Goal: Task Accomplishment & Management: Use online tool/utility

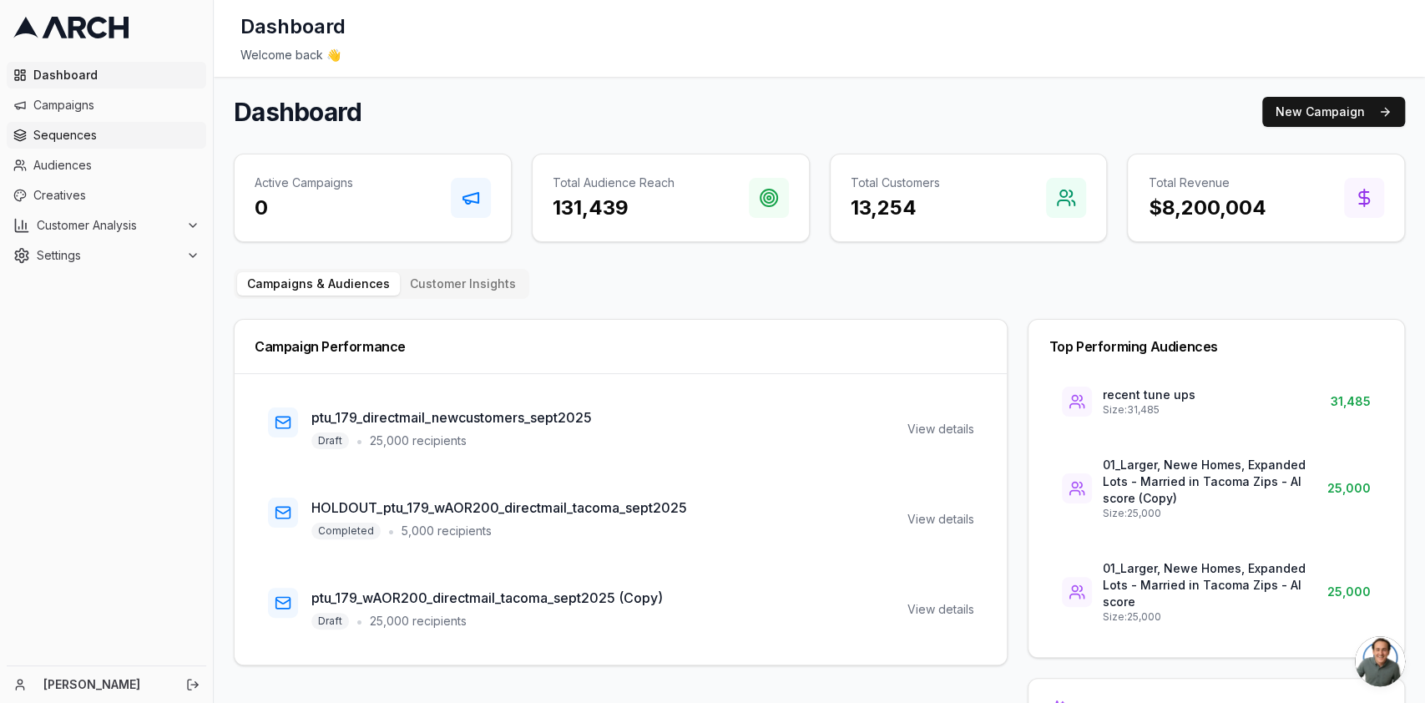
click at [89, 131] on span "Sequences" at bounding box center [116, 135] width 166 height 17
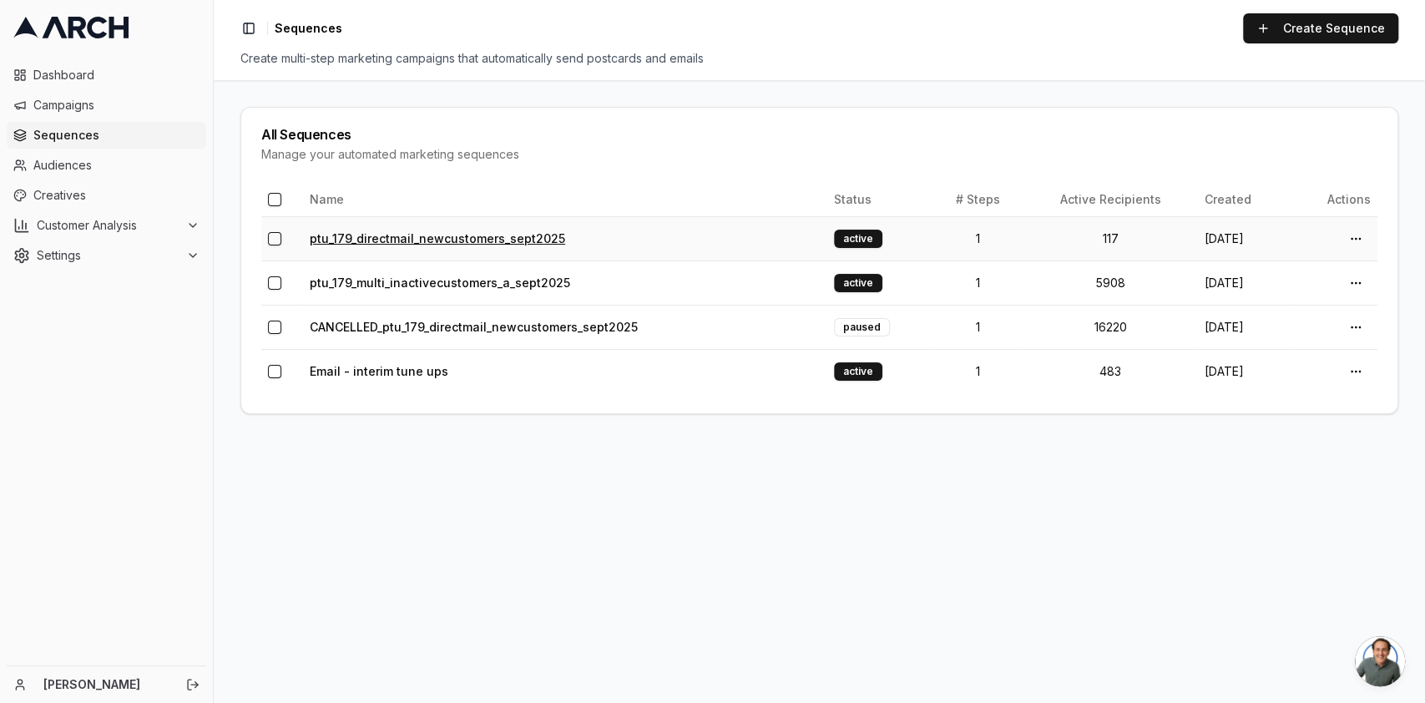
click at [468, 237] on link "ptu_179_directmail_newcustomers_sept2025" at bounding box center [437, 238] width 255 height 14
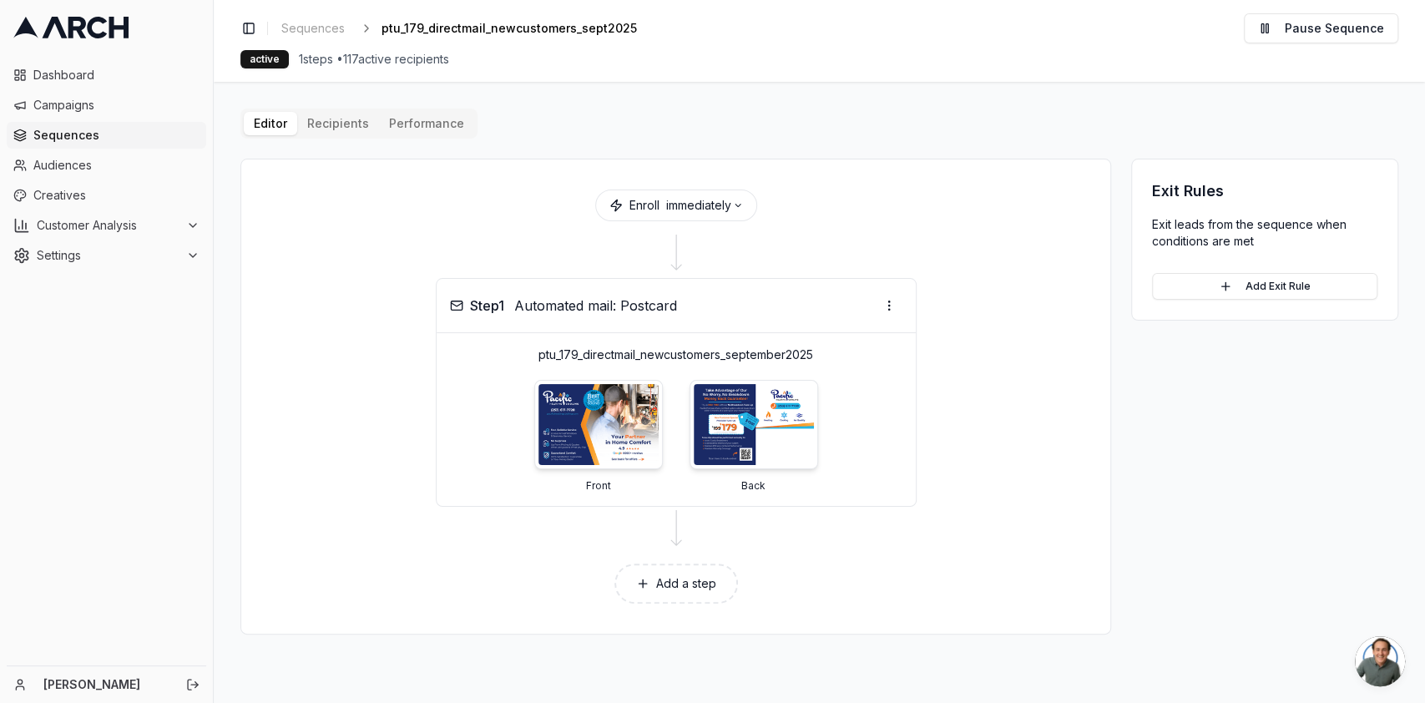
click at [326, 126] on div "Editor Recipients Performance Enroll immediately Step 1 Automated mail: Postcar…" at bounding box center [819, 372] width 1158 height 526
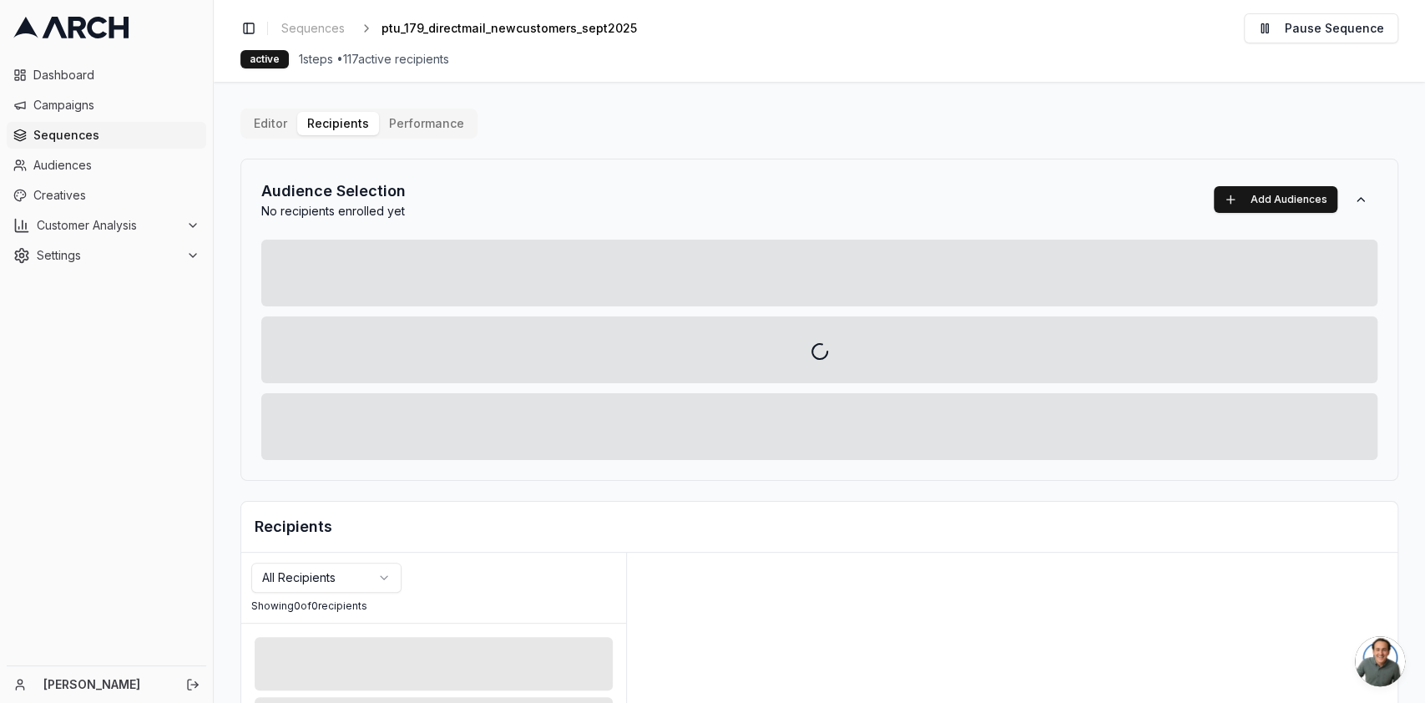
click at [69, 134] on span "Sequences" at bounding box center [116, 135] width 166 height 17
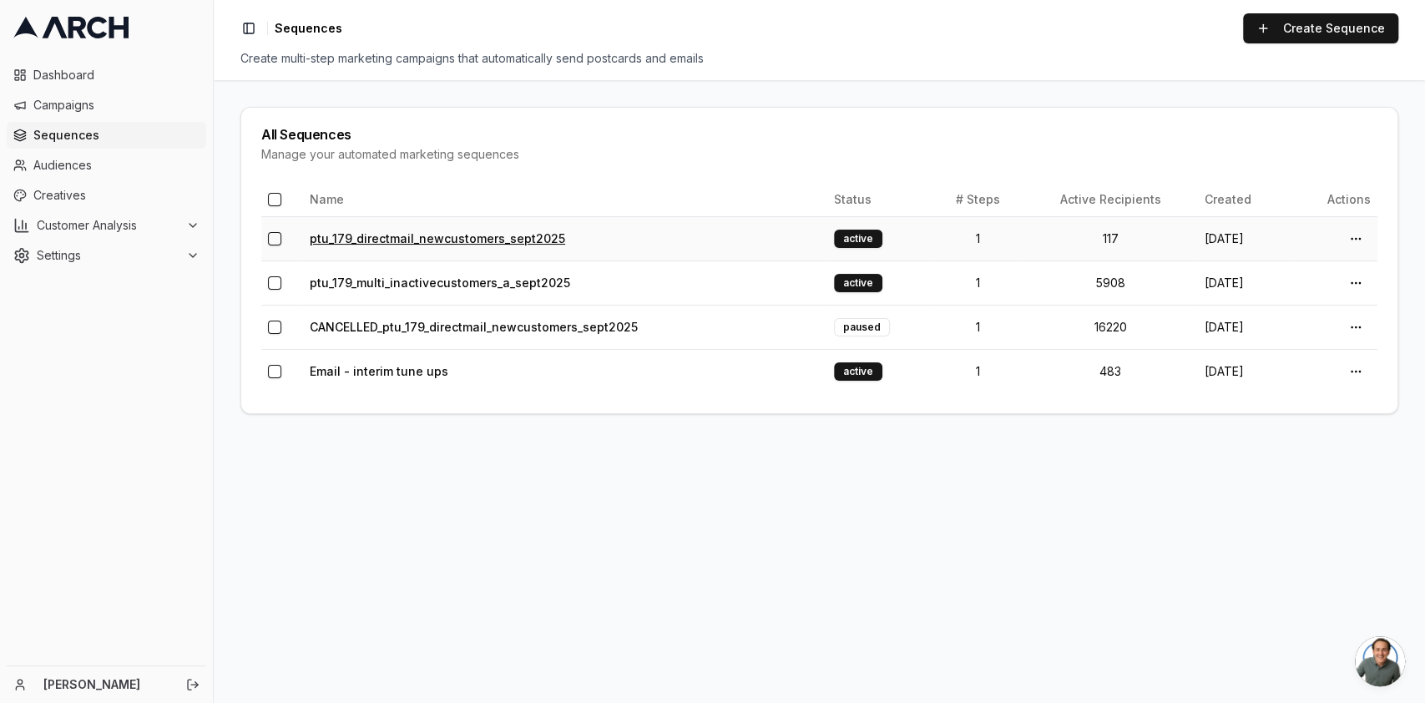
click at [534, 237] on link "ptu_179_directmail_newcustomers_sept2025" at bounding box center [437, 238] width 255 height 14
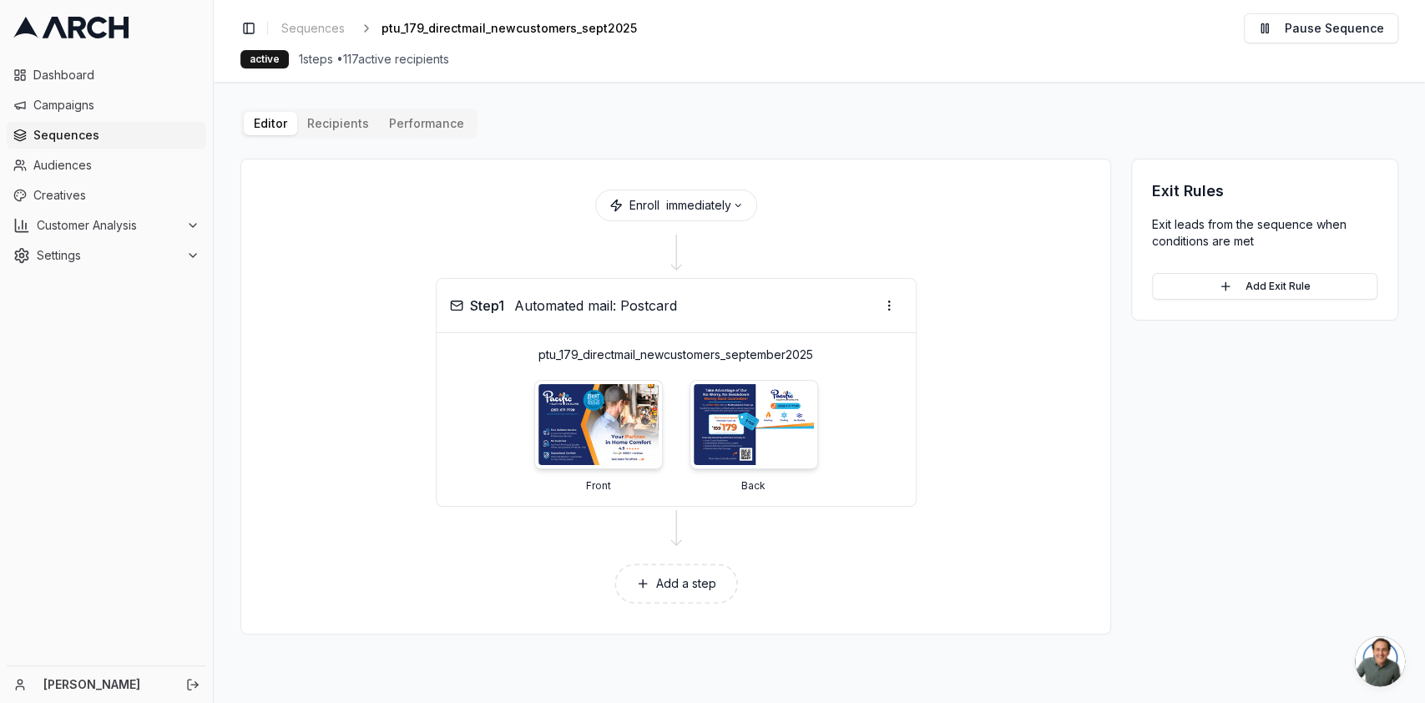
click at [311, 116] on div "Editor Recipients Performance Enroll immediately Step 1 Automated mail: Postcar…" at bounding box center [819, 372] width 1158 height 526
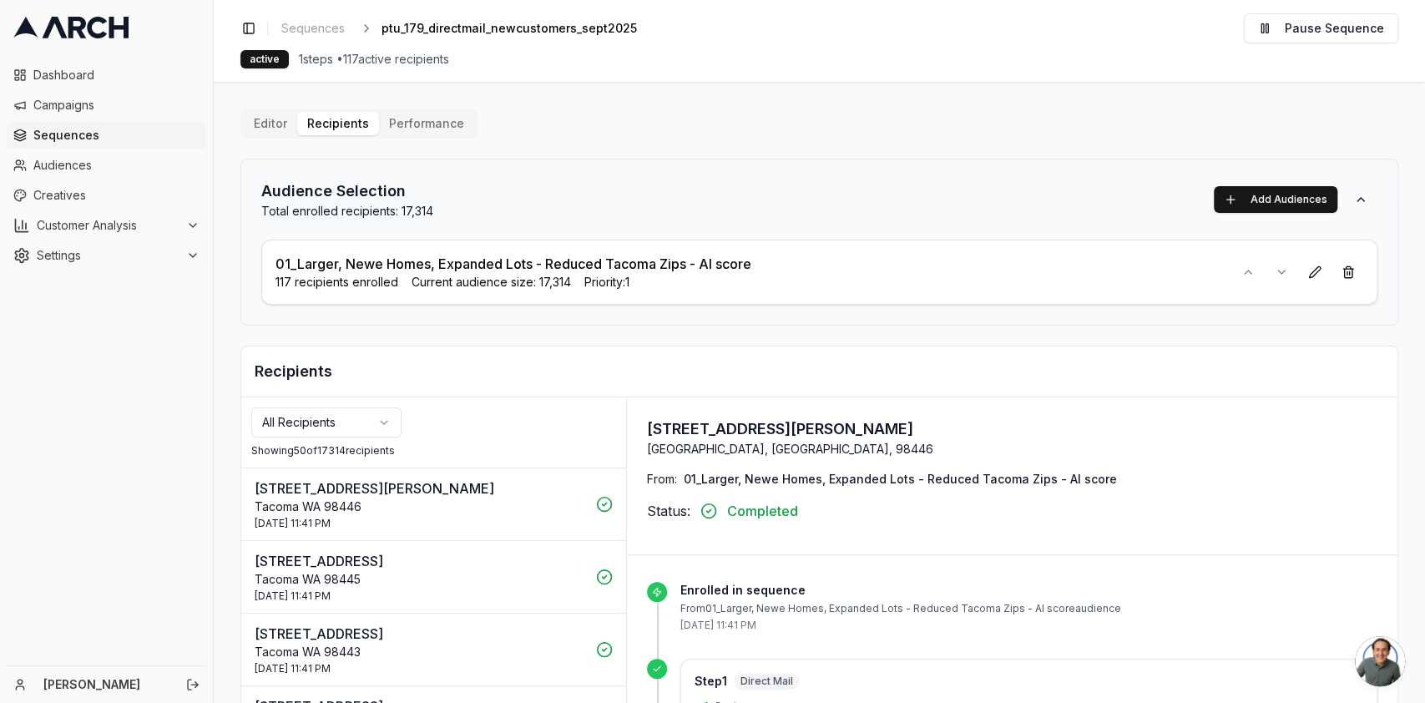
click at [431, 109] on div "Editor Recipients Performance" at bounding box center [358, 124] width 237 height 30
click at [431, 116] on button "Performance" at bounding box center [426, 123] width 95 height 23
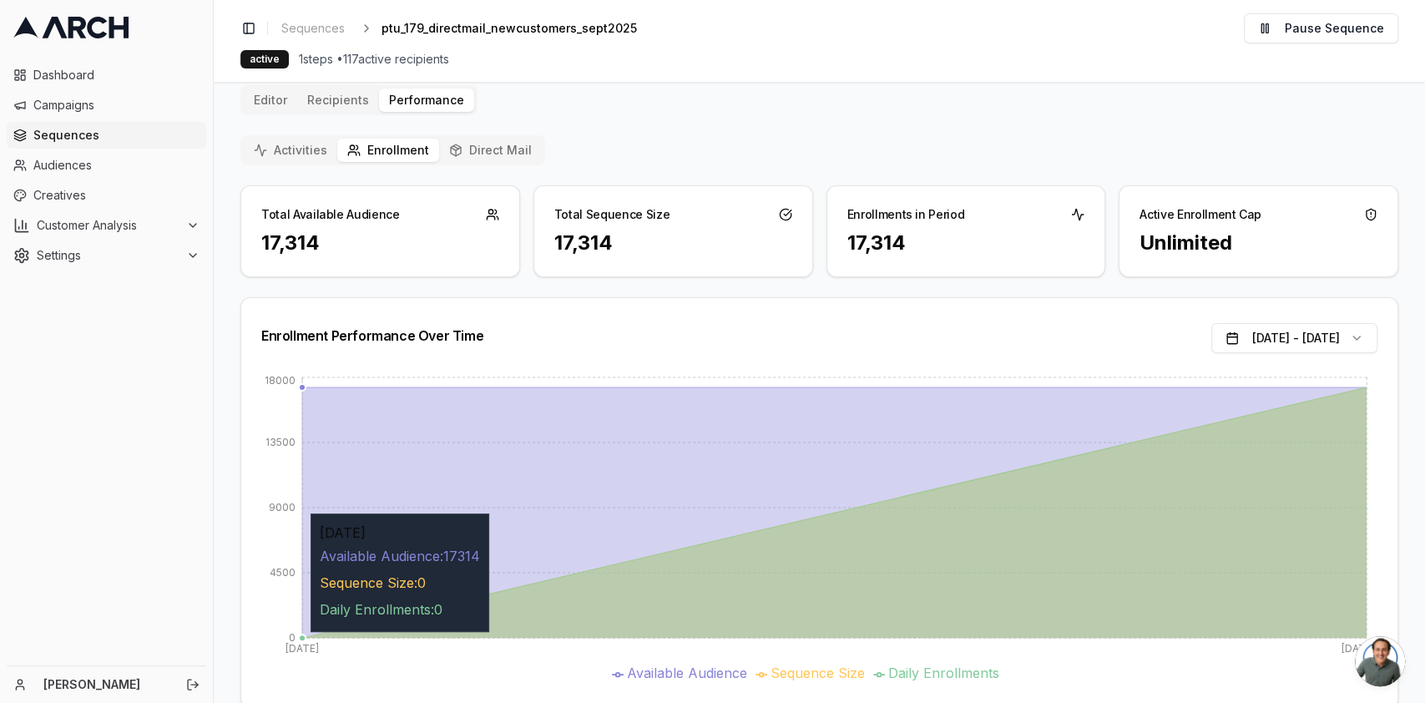
scroll to position [54, 0]
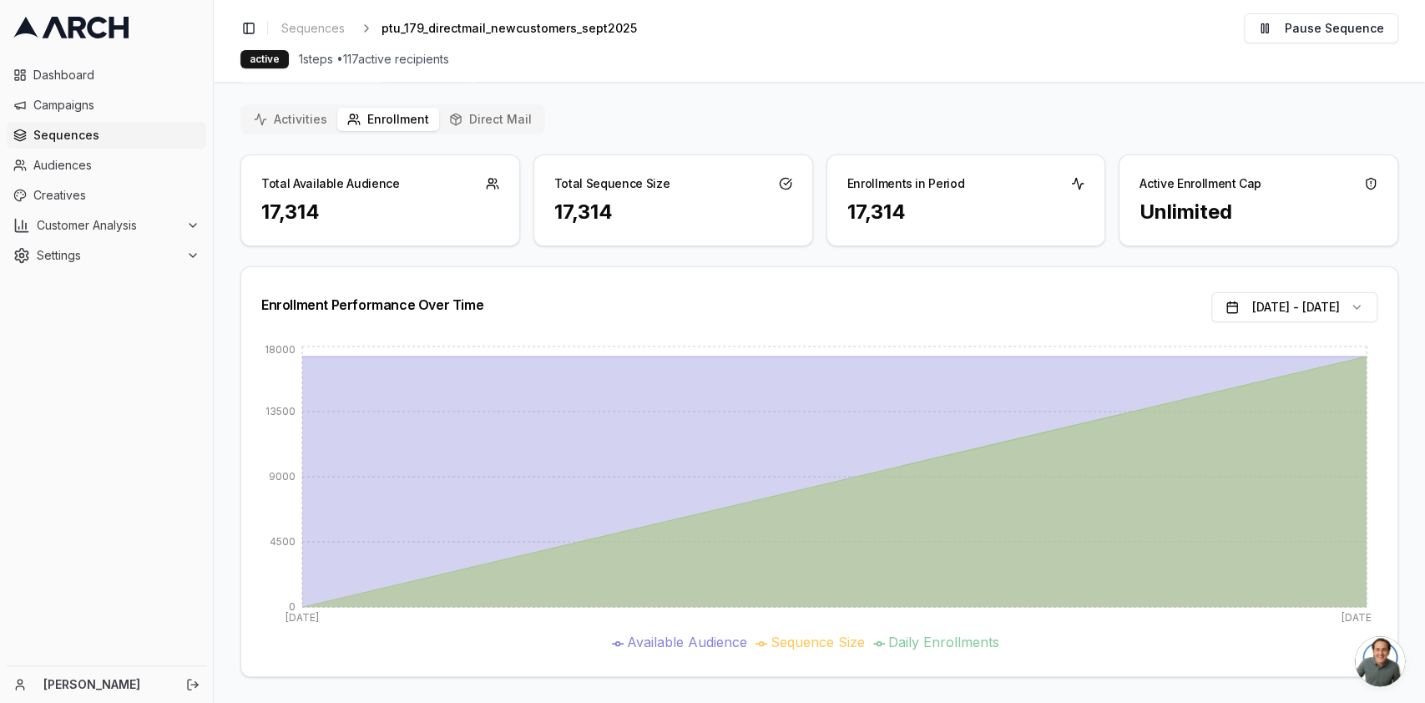
click at [493, 114] on button "Direct Mail" at bounding box center [490, 119] width 103 height 23
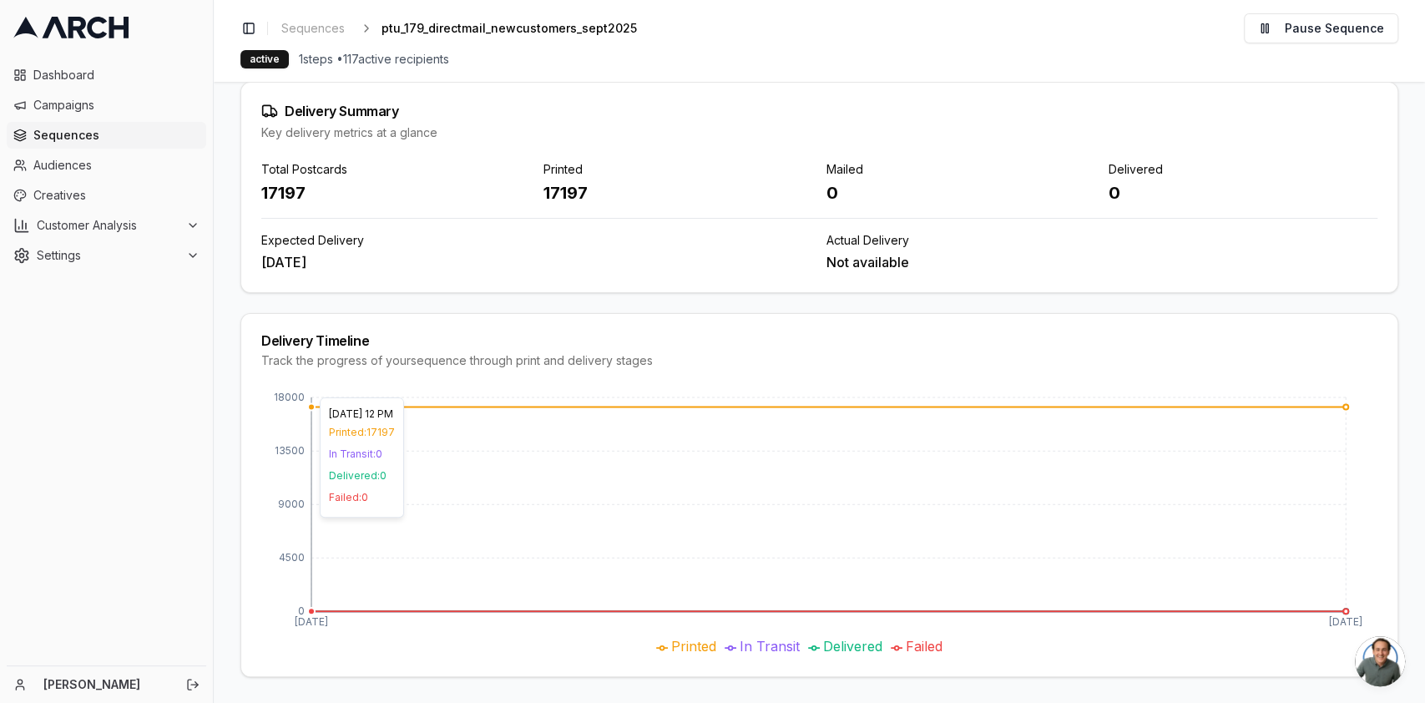
scroll to position [0, 0]
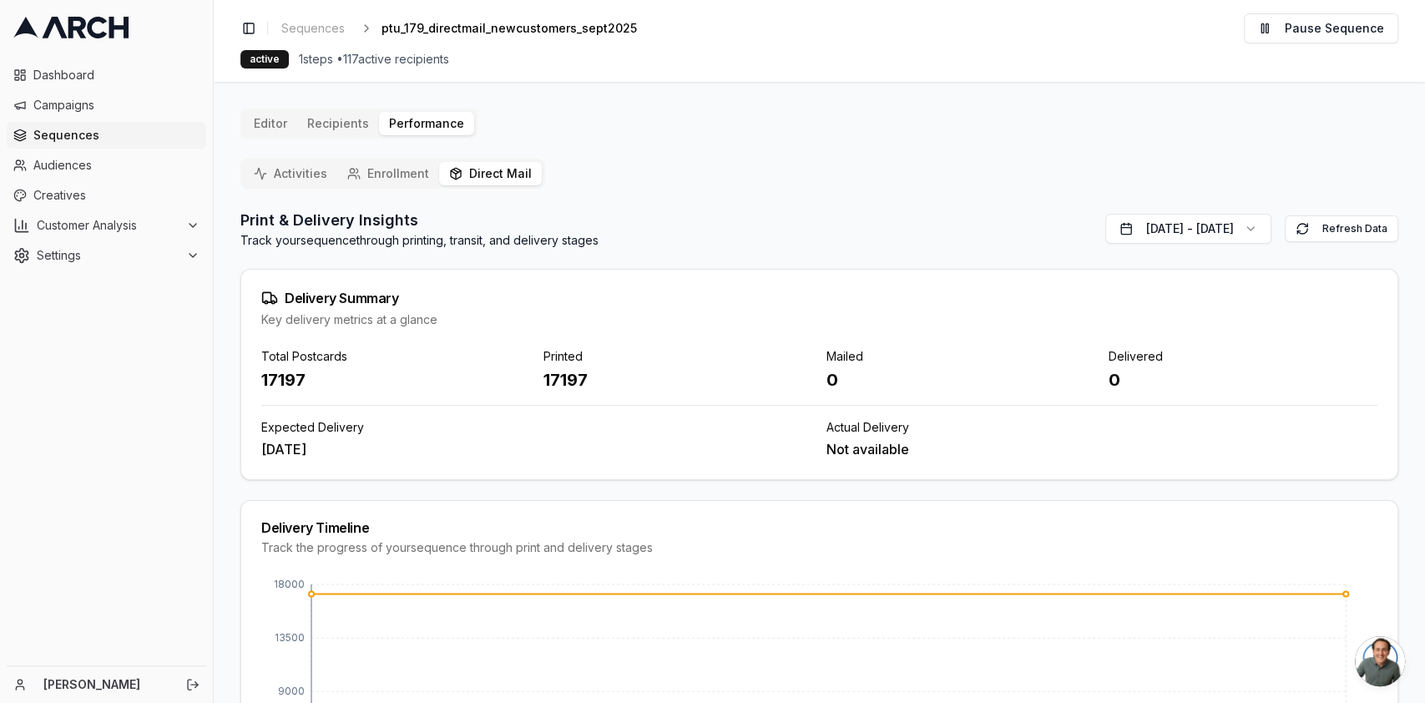
click at [75, 130] on span "Sequences" at bounding box center [116, 135] width 166 height 17
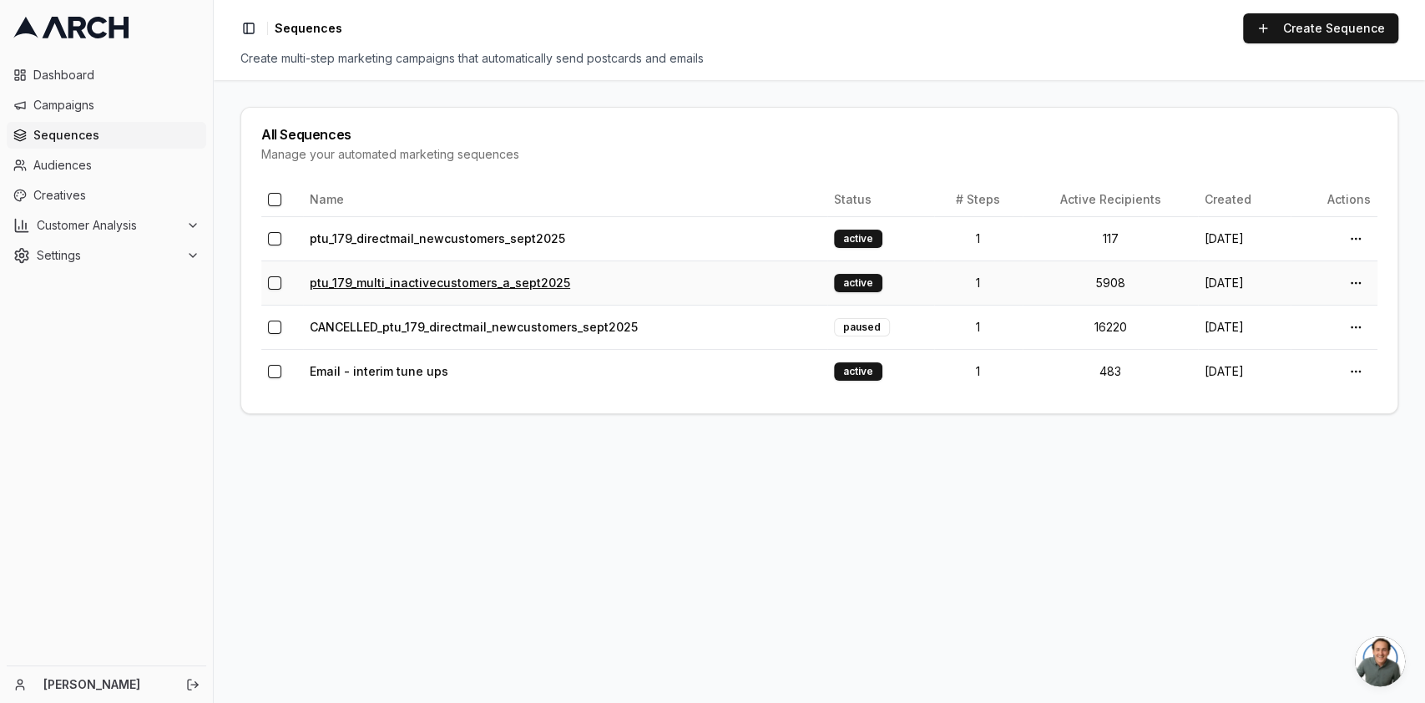
click at [475, 283] on link "ptu_179_multi_inactivecustomers_a_sept2025" at bounding box center [440, 283] width 260 height 14
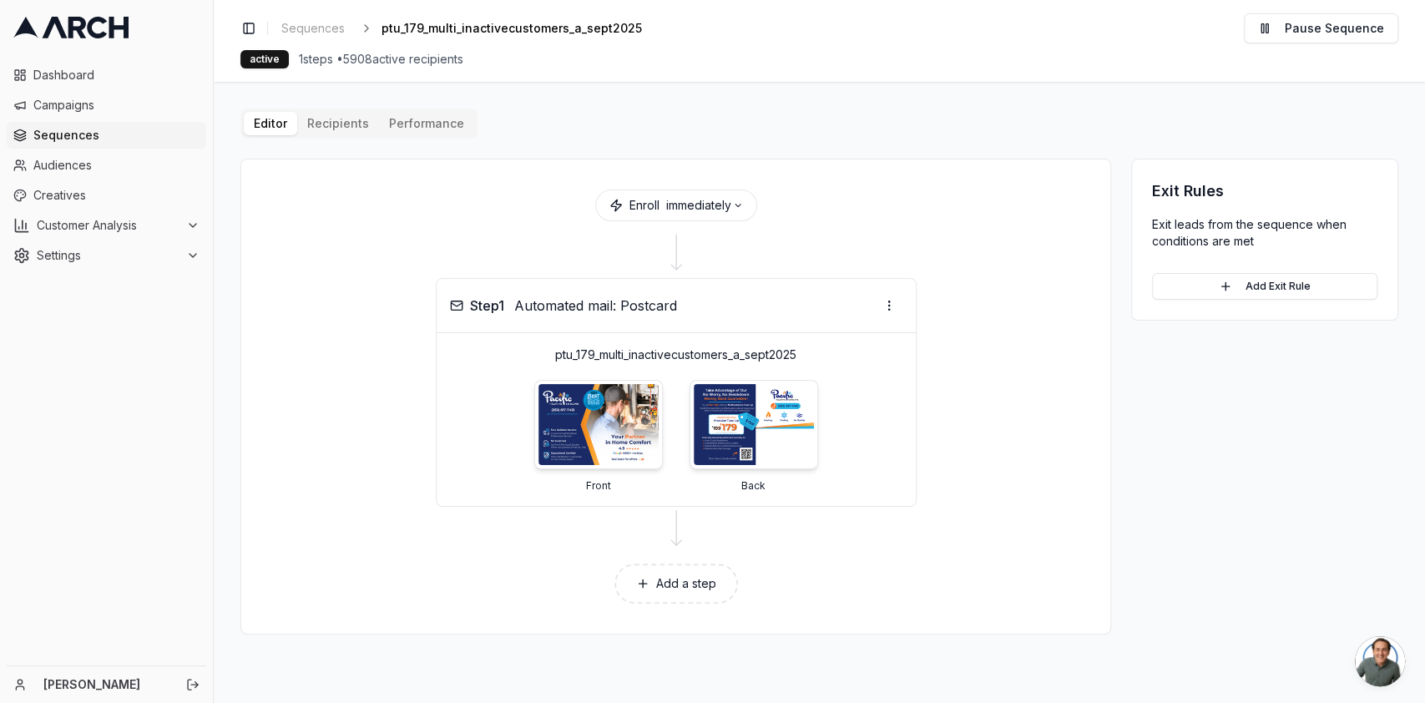
click at [681, 598] on button "Add a step" at bounding box center [677, 584] width 124 height 40
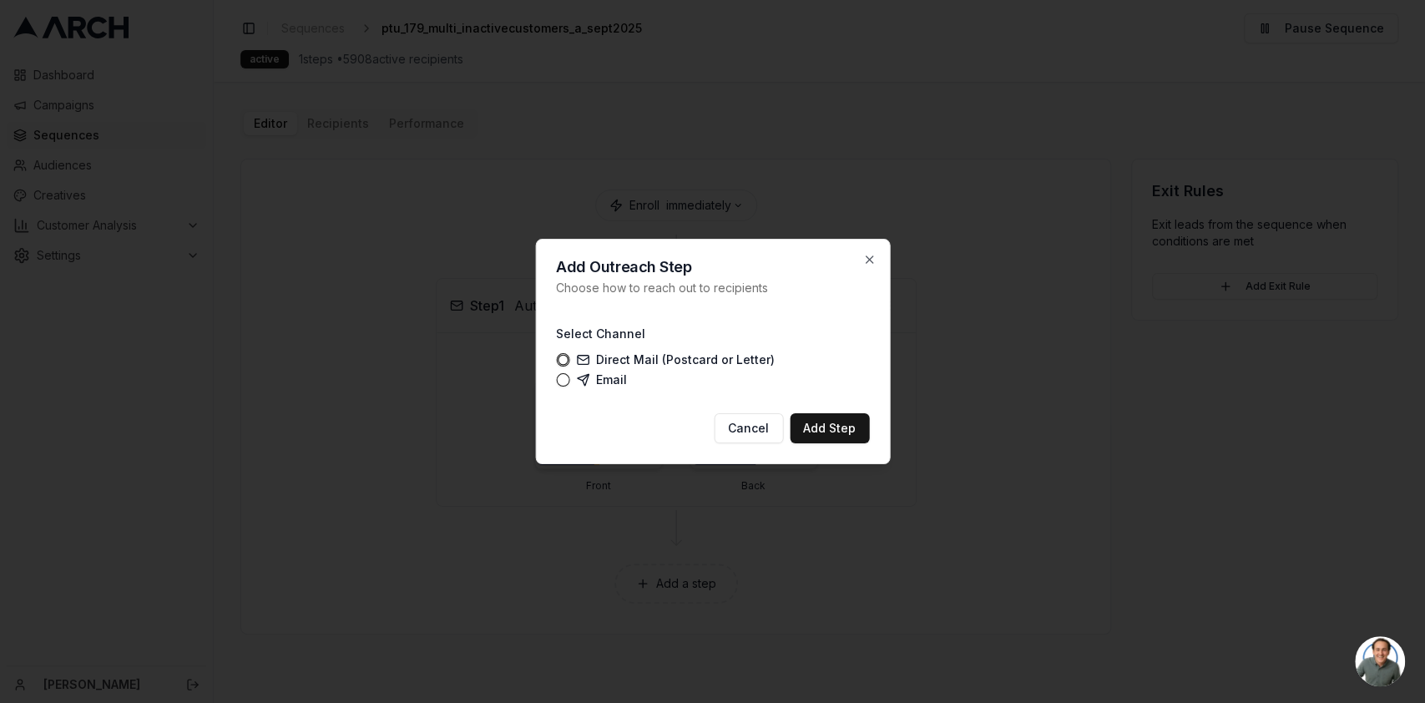
click at [599, 373] on label "Email" at bounding box center [601, 379] width 51 height 13
click at [569, 373] on button "Email" at bounding box center [562, 379] width 13 height 13
click at [831, 427] on button "Add Step" at bounding box center [829, 428] width 79 height 30
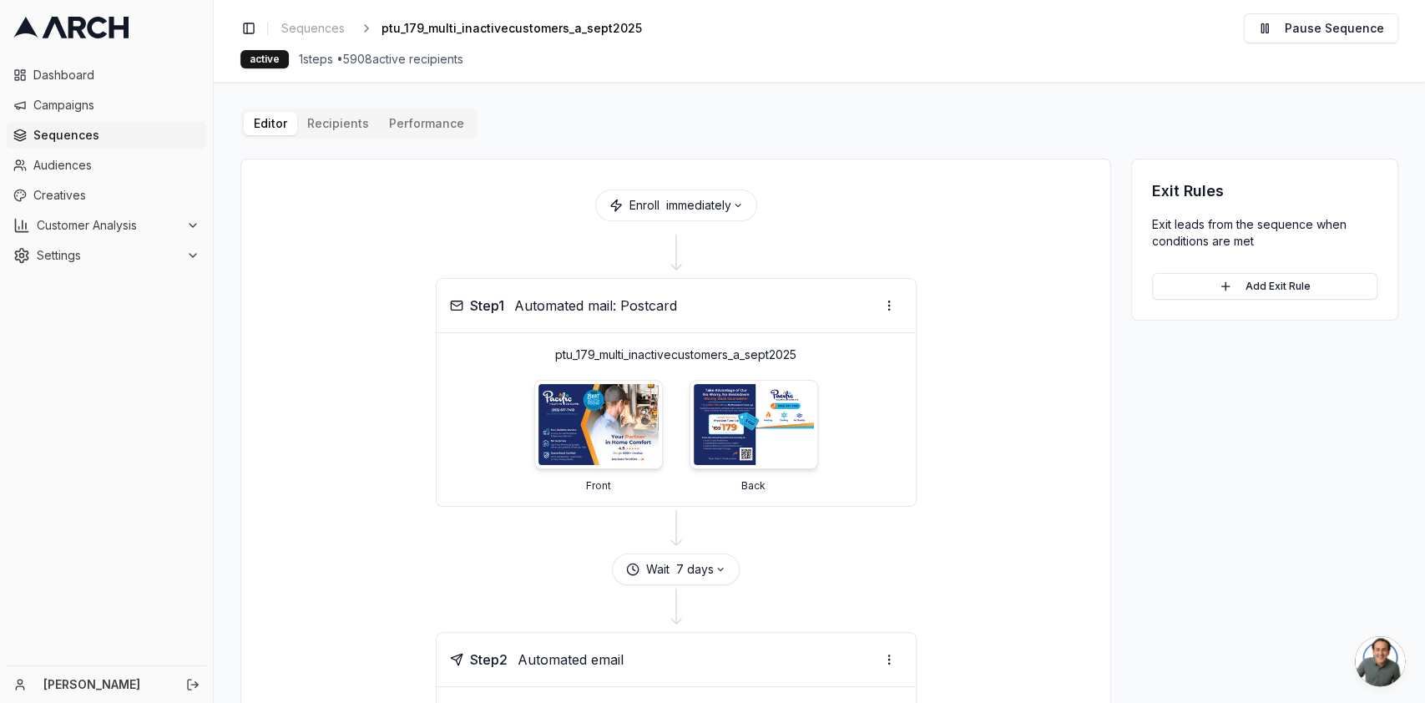
click at [1386, 651] on span "Open chat" at bounding box center [1380, 661] width 50 height 50
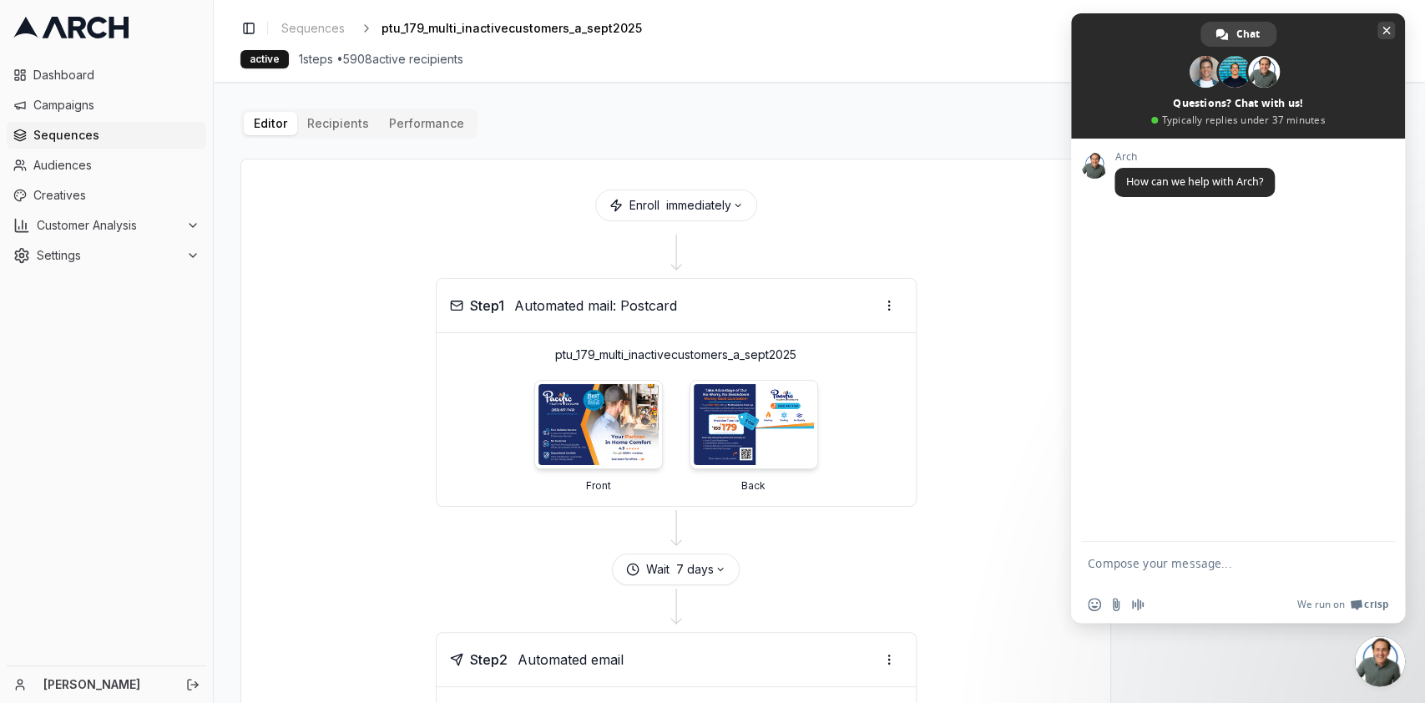
click at [1378, 32] on span "Close chat" at bounding box center [1387, 31] width 18 height 18
